Goal: Download file/media

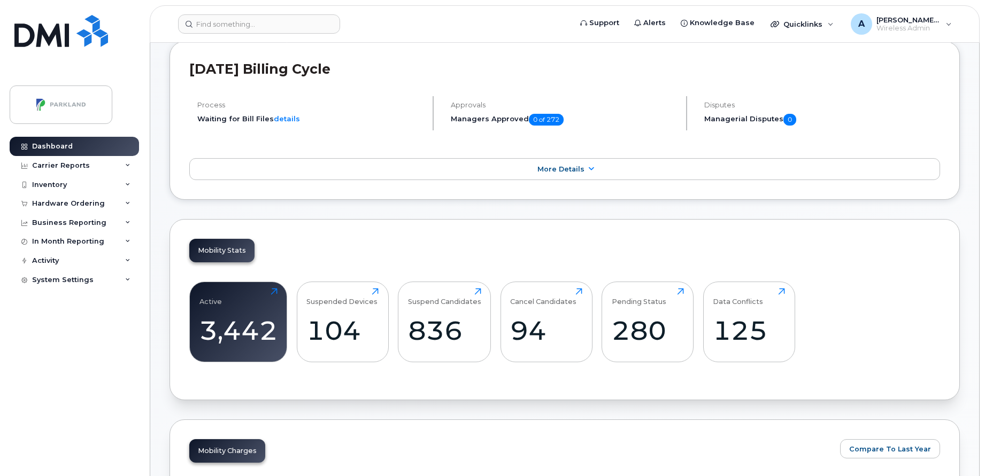
scroll to position [249, 0]
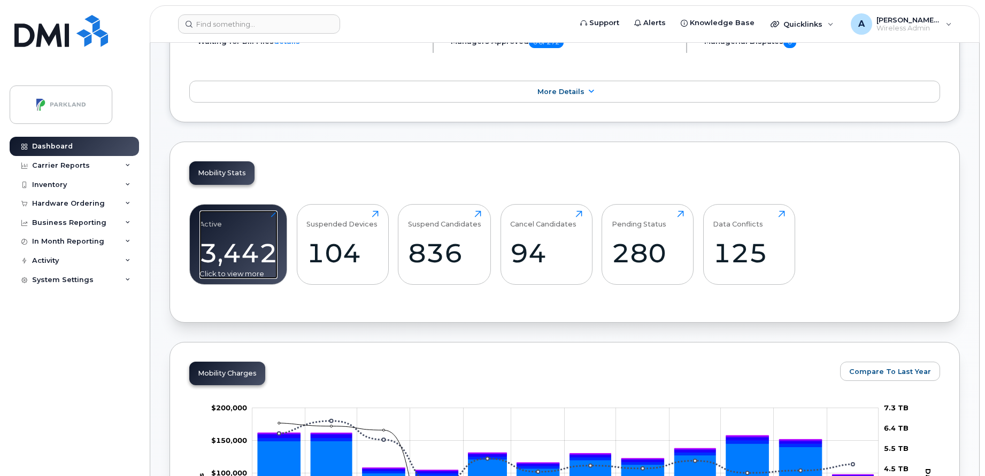
click at [222, 247] on div "3,442" at bounding box center [238, 253] width 78 height 32
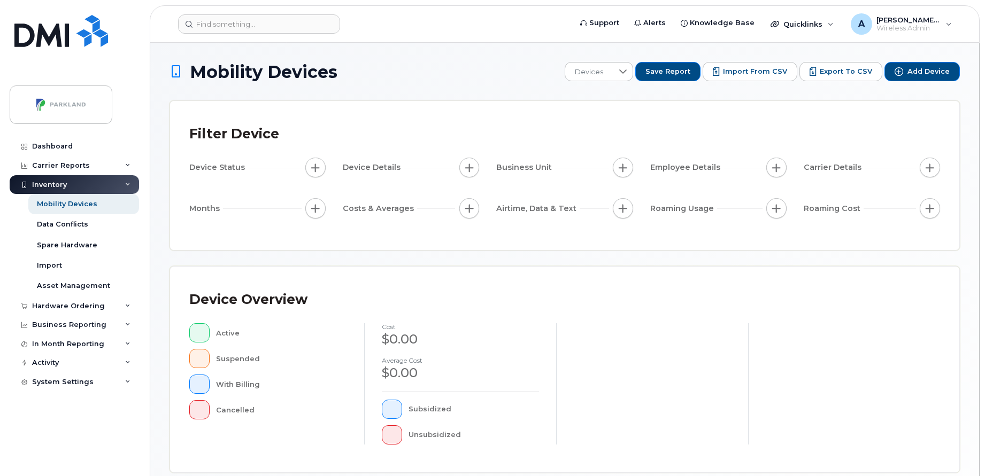
scroll to position [262, 0]
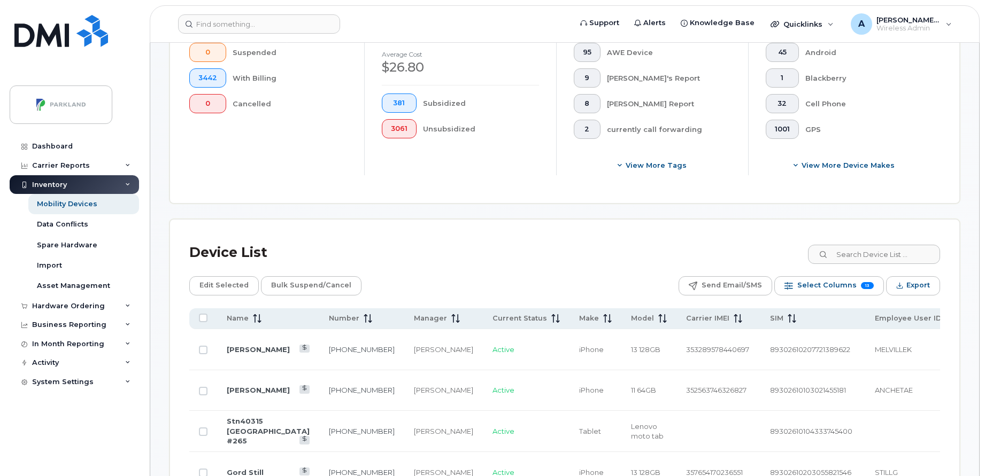
scroll to position [336, 0]
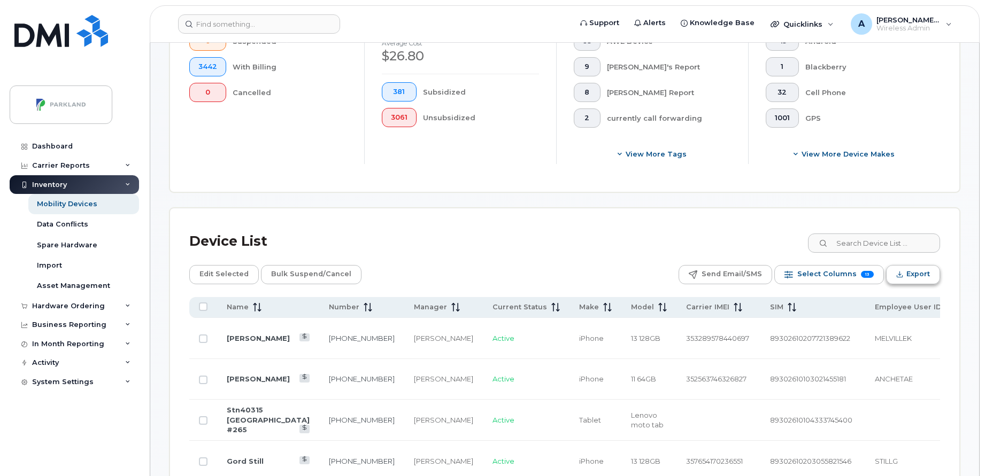
click at [916, 280] on span "Export" at bounding box center [918, 274] width 24 height 16
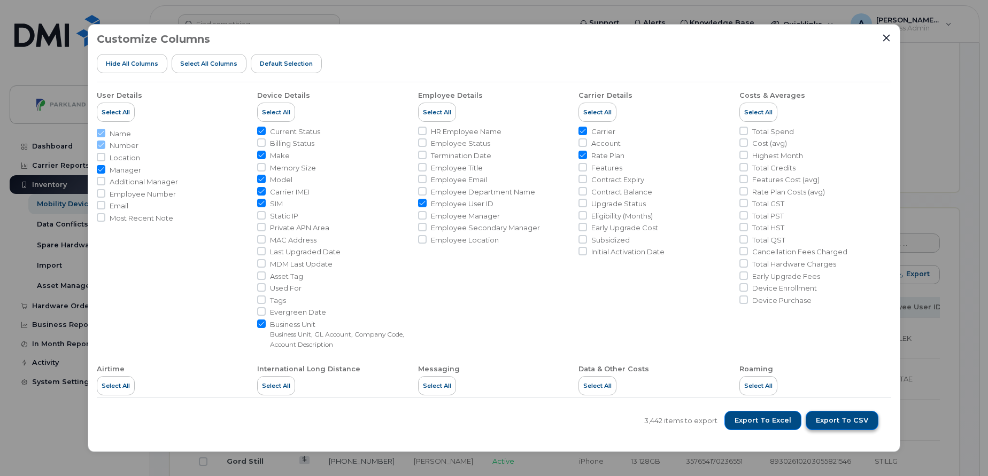
click at [840, 422] on span "Export to CSV" at bounding box center [842, 421] width 52 height 10
click at [865, 164] on li "Total Credits" at bounding box center [815, 168] width 152 height 10
click at [776, 427] on button "Export to Excel" at bounding box center [762, 420] width 77 height 19
click at [865, 230] on li "Total HST" at bounding box center [815, 228] width 152 height 10
click at [887, 39] on icon "Close" at bounding box center [886, 38] width 9 height 9
